Goal: Task Accomplishment & Management: Use online tool/utility

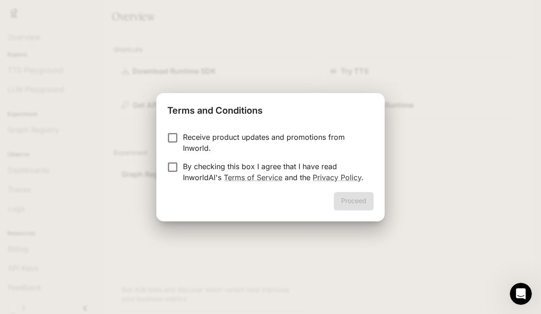
click at [221, 141] on p "Receive product updates and promotions from Inworld." at bounding box center [274, 142] width 183 height 22
click at [356, 215] on div "Proceed" at bounding box center [270, 206] width 228 height 29
click at [360, 203] on button "Proceed" at bounding box center [354, 201] width 40 height 18
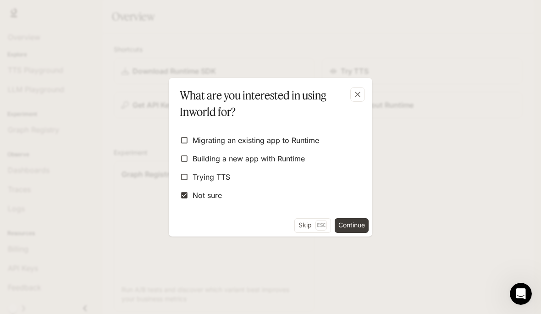
click at [323, 174] on label "Trying TTS" at bounding box center [270, 177] width 189 height 16
click at [334, 166] on label "Building a new app with Runtime" at bounding box center [270, 158] width 189 height 16
click at [306, 184] on label "Trying TTS" at bounding box center [270, 177] width 189 height 16
click at [322, 165] on label "Building a new app with Runtime" at bounding box center [270, 158] width 189 height 16
click at [350, 229] on button "Continue" at bounding box center [351, 225] width 34 height 15
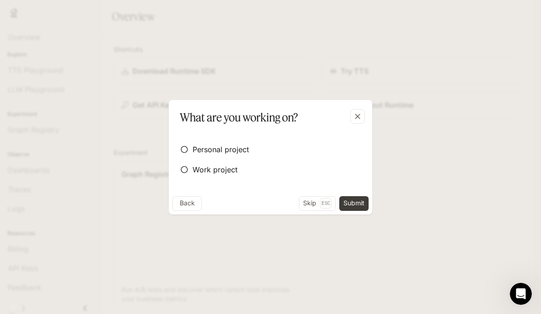
click at [307, 148] on label "Personal project" at bounding box center [270, 149] width 189 height 16
click at [354, 202] on button "Submit" at bounding box center [353, 203] width 29 height 15
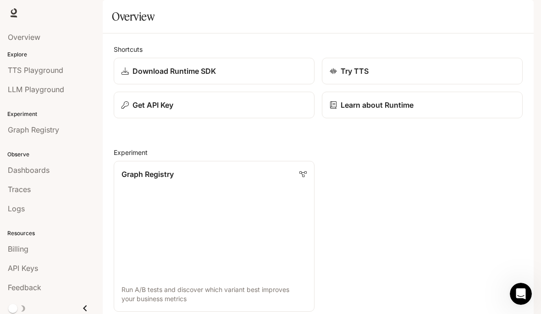
click at [75, 76] on link "TTS Playground" at bounding box center [51, 69] width 95 height 17
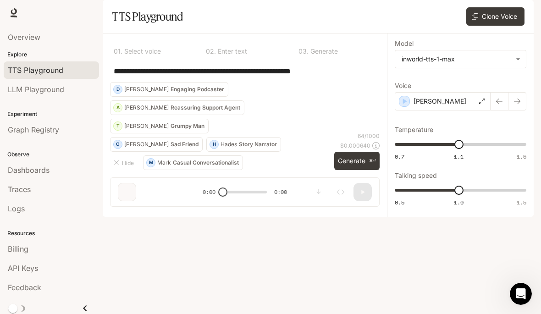
click at [175, 214] on div "**********" at bounding box center [245, 123] width 284 height 181
click at [156, 214] on div "**********" at bounding box center [245, 123] width 284 height 181
click at [71, 88] on div "LLM Playground" at bounding box center [51, 89] width 87 height 11
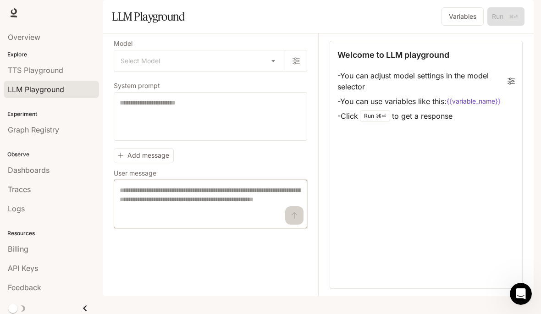
click at [175, 222] on textarea at bounding box center [210, 204] width 181 height 37
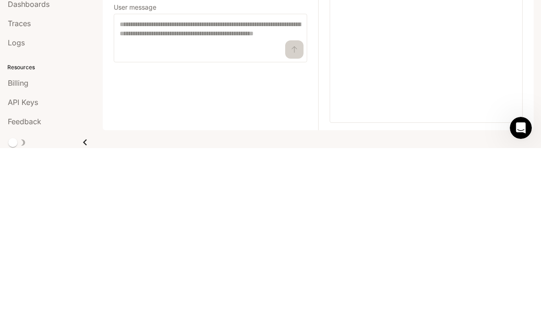
click at [88, 240] on link "Billing" at bounding box center [51, 248] width 95 height 17
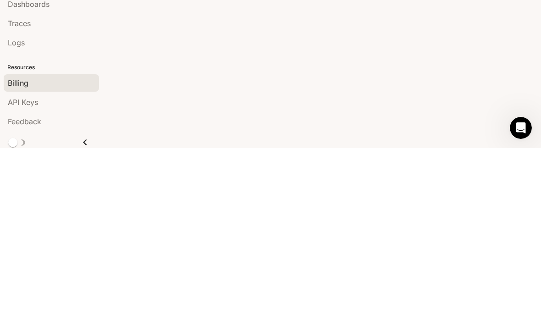
scroll to position [35, 0]
